Goal: Task Accomplishment & Management: Use online tool/utility

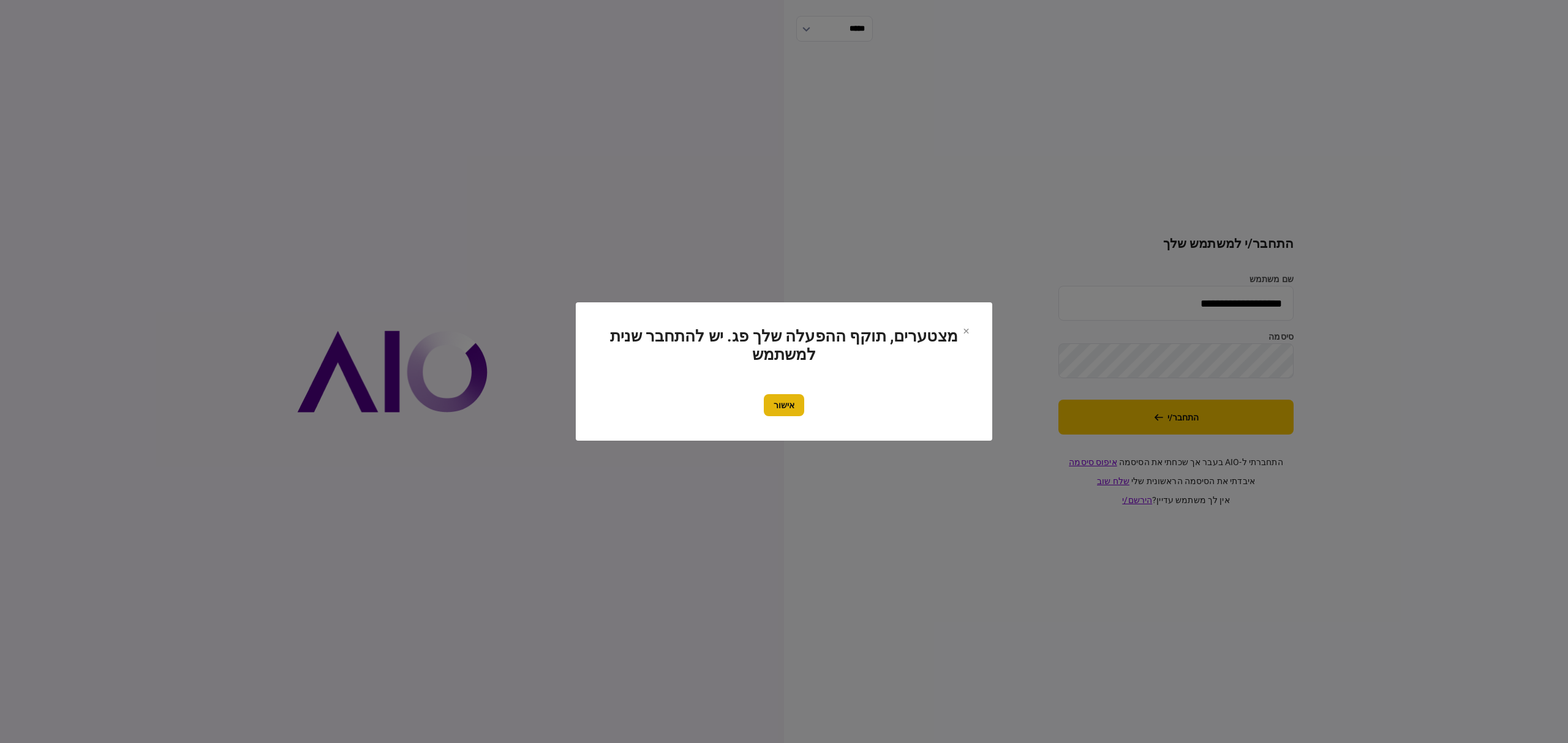
click at [795, 407] on button "אישור" at bounding box center [784, 405] width 40 height 22
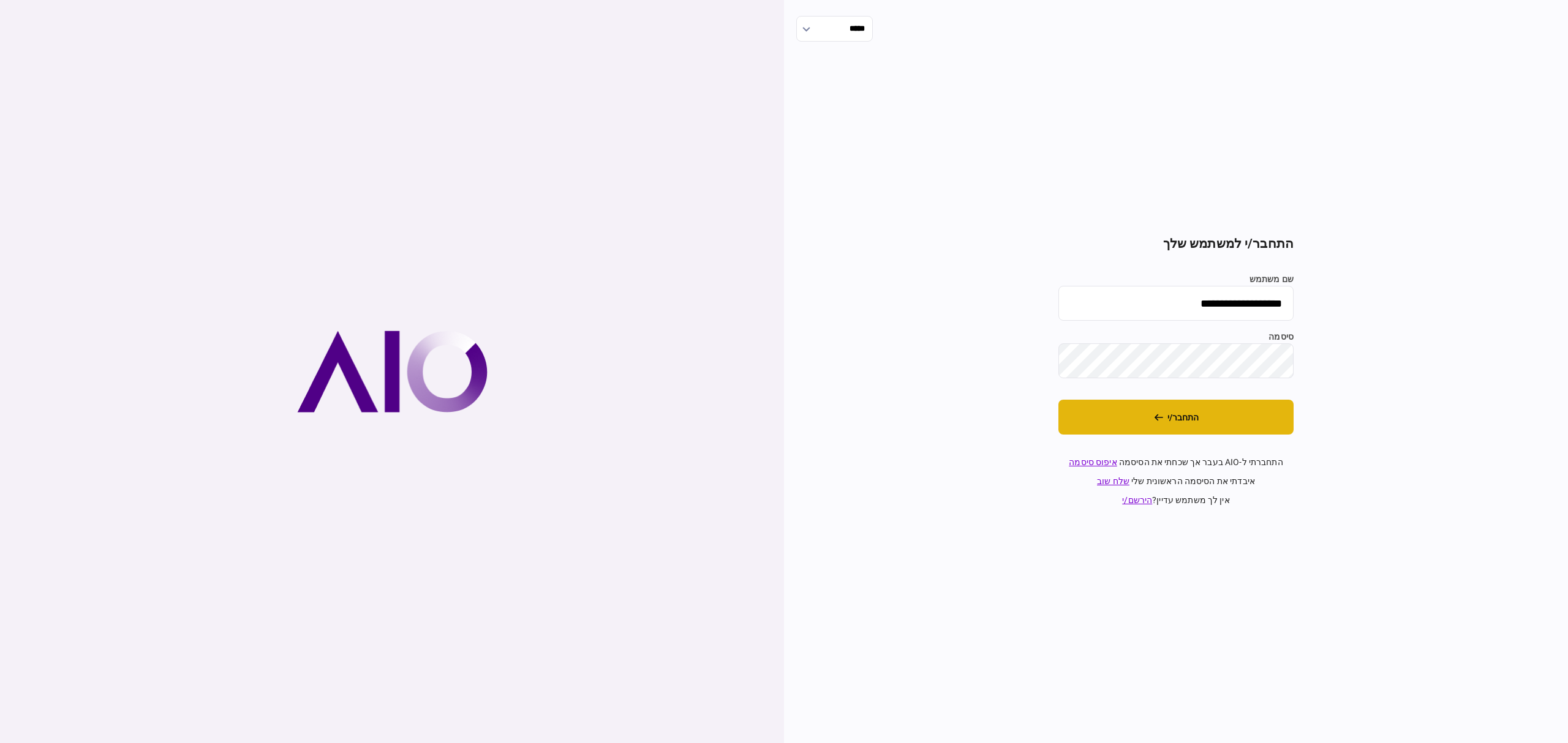
click at [1218, 408] on button "התחבר/י" at bounding box center [1176, 417] width 235 height 35
